Goal: Information Seeking & Learning: Learn about a topic

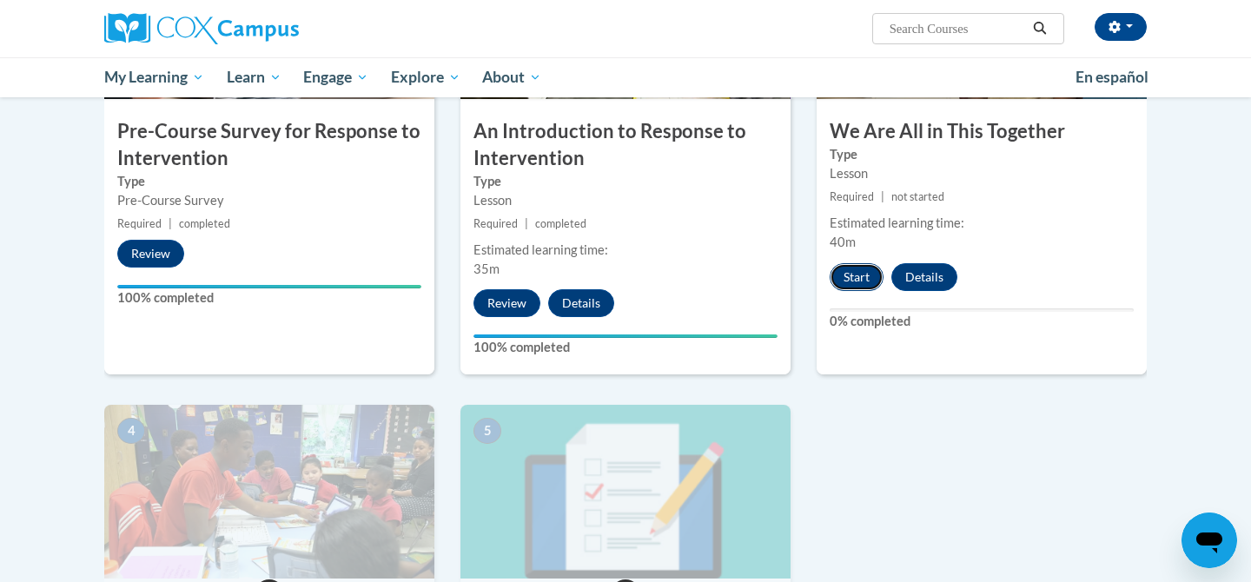
click at [865, 274] on button "Start" at bounding box center [857, 277] width 54 height 28
